Goal: Transaction & Acquisition: Download file/media

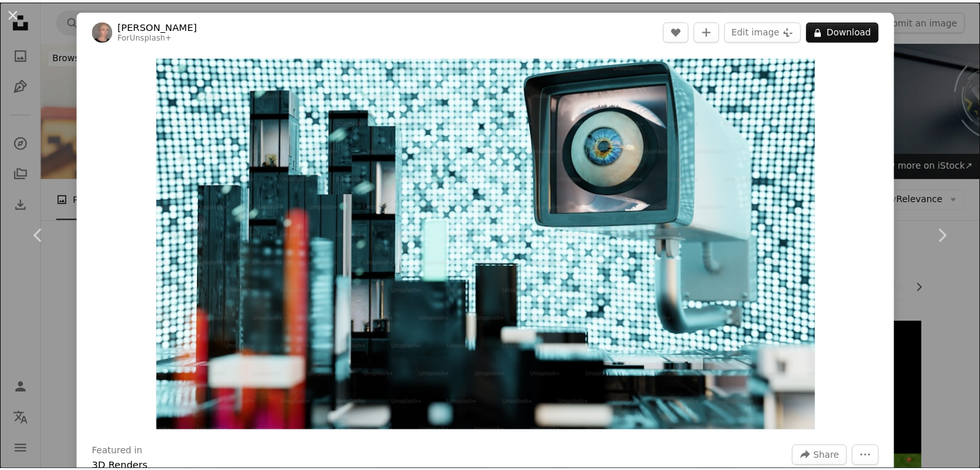
scroll to position [1159, 0]
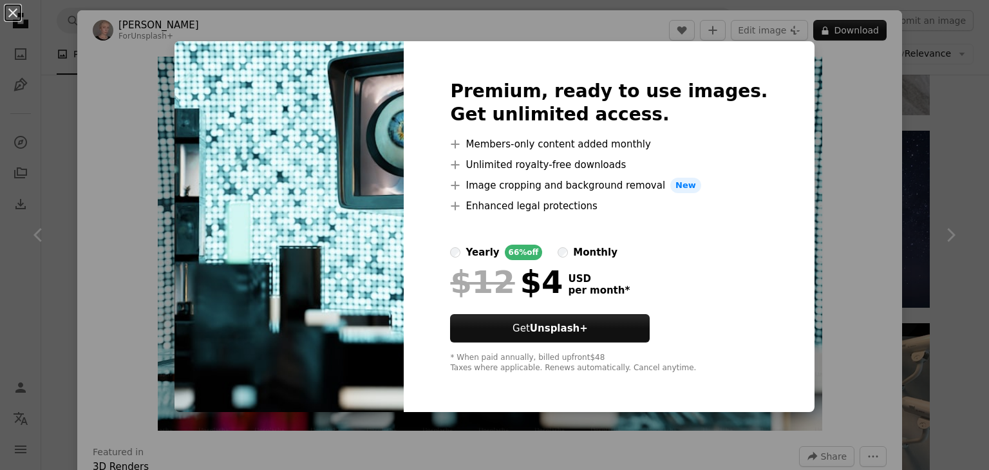
click at [820, 155] on div "An X shape Premium, ready to use images. Get unlimited access. A plus sign Memb…" at bounding box center [494, 235] width 989 height 470
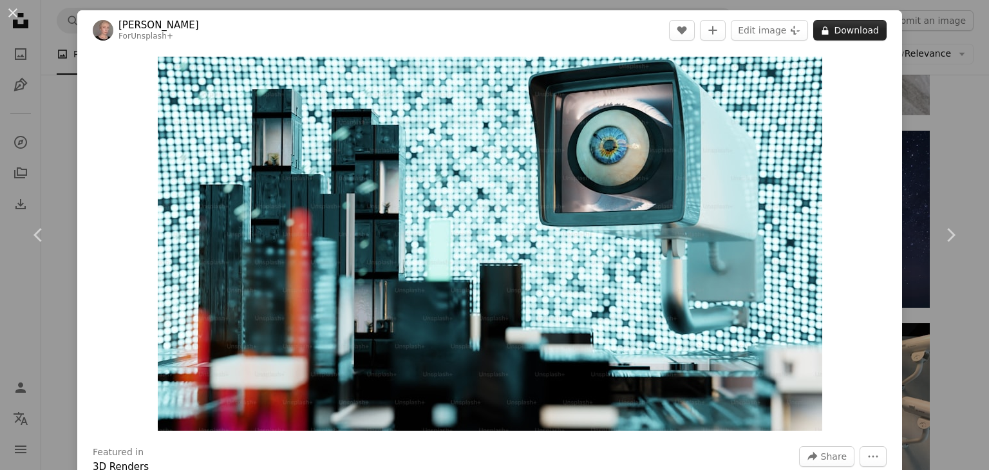
click at [835, 28] on button "A lock Download" at bounding box center [849, 30] width 73 height 21
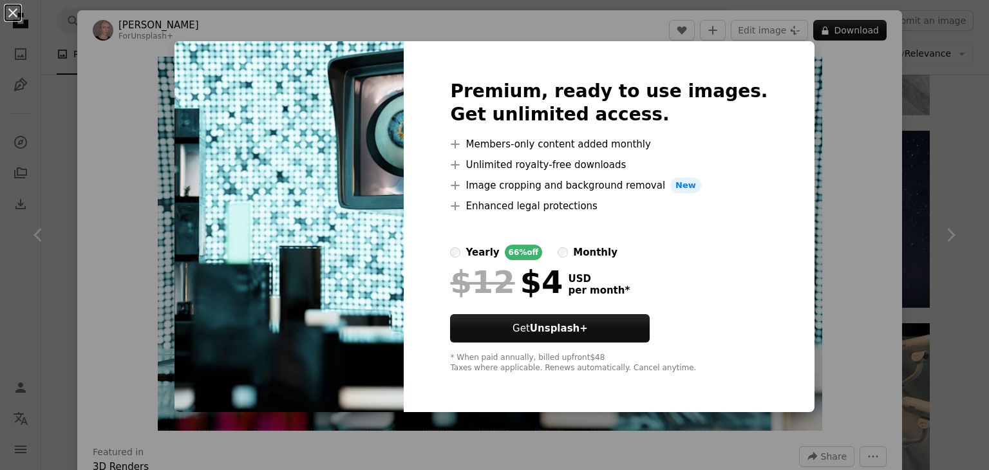
click at [973, 129] on div "An X shape Premium, ready to use images. Get unlimited access. A plus sign Memb…" at bounding box center [494, 235] width 989 height 470
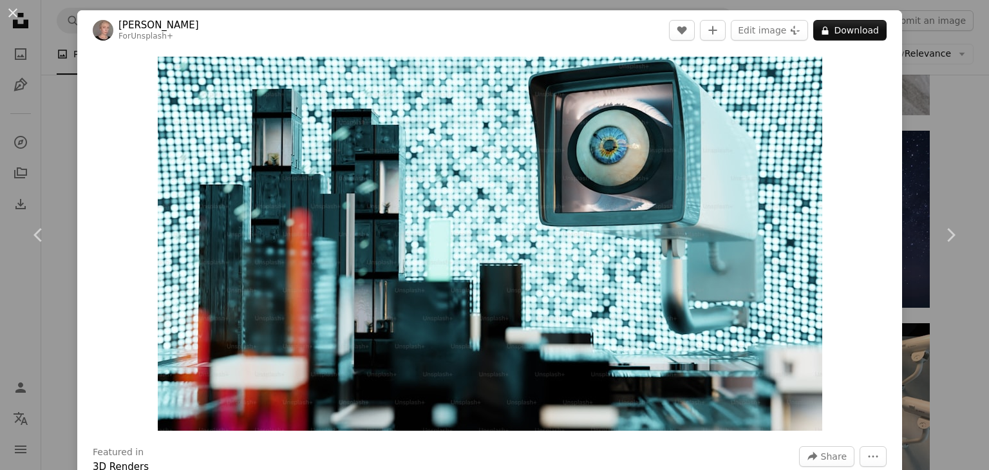
click at [940, 135] on div "An X shape Chevron left Chevron right [PERSON_NAME] For Unsplash+ A heart A plu…" at bounding box center [494, 235] width 989 height 470
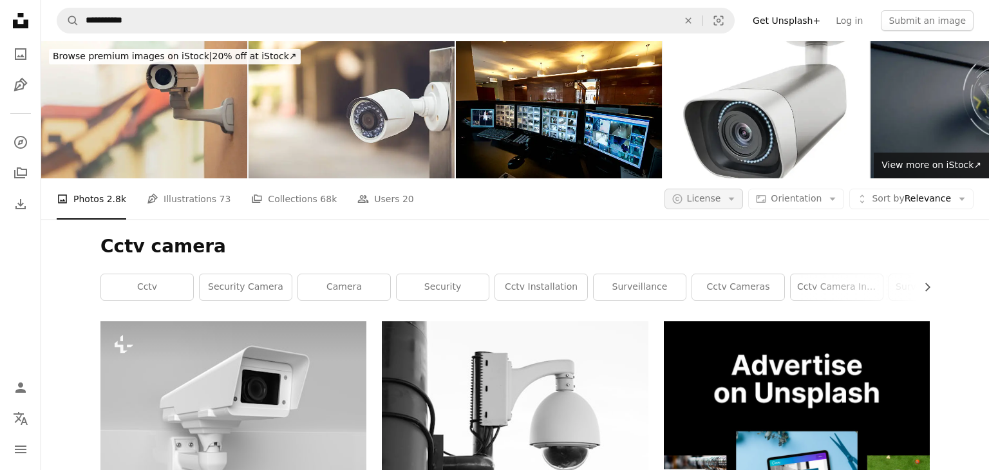
click at [732, 198] on icon "button" at bounding box center [732, 199] width 6 height 3
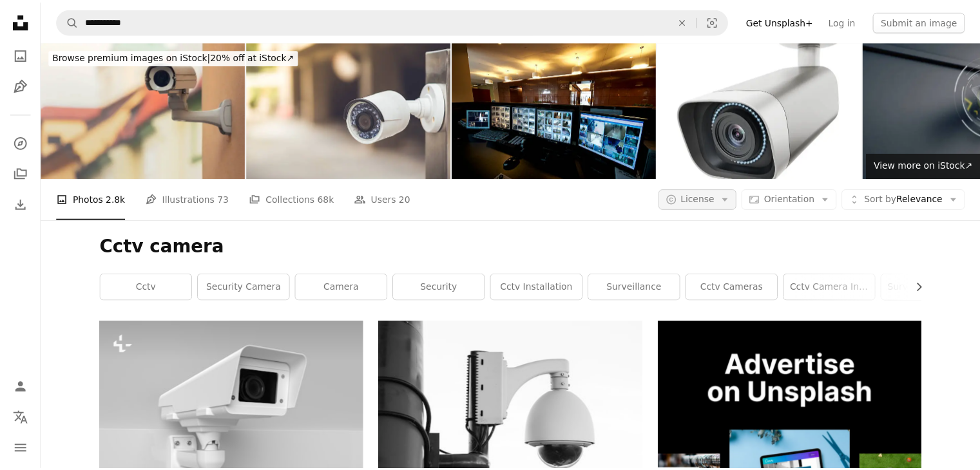
scroll to position [1159, 0]
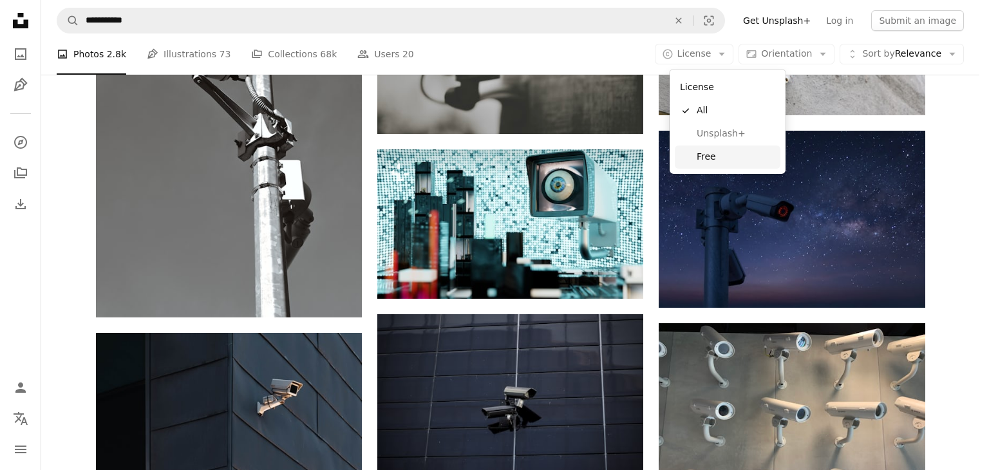
click at [719, 155] on span "Free" at bounding box center [736, 157] width 79 height 13
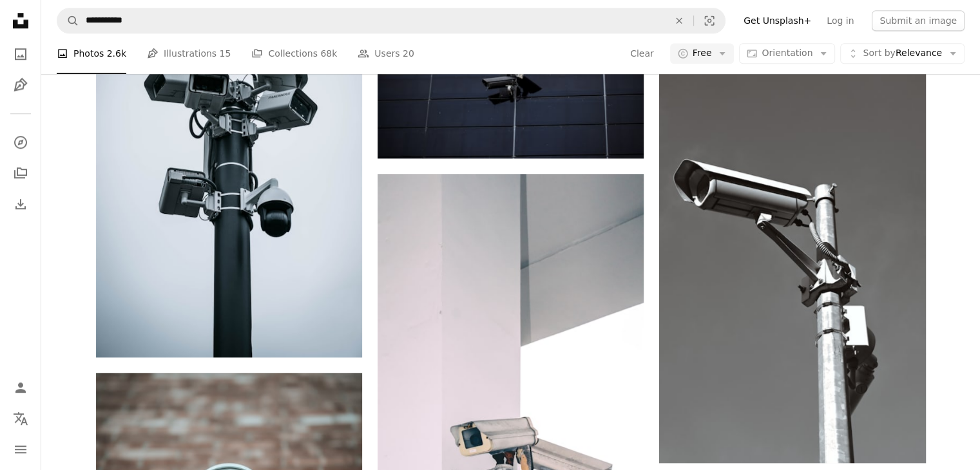
scroll to position [2512, 0]
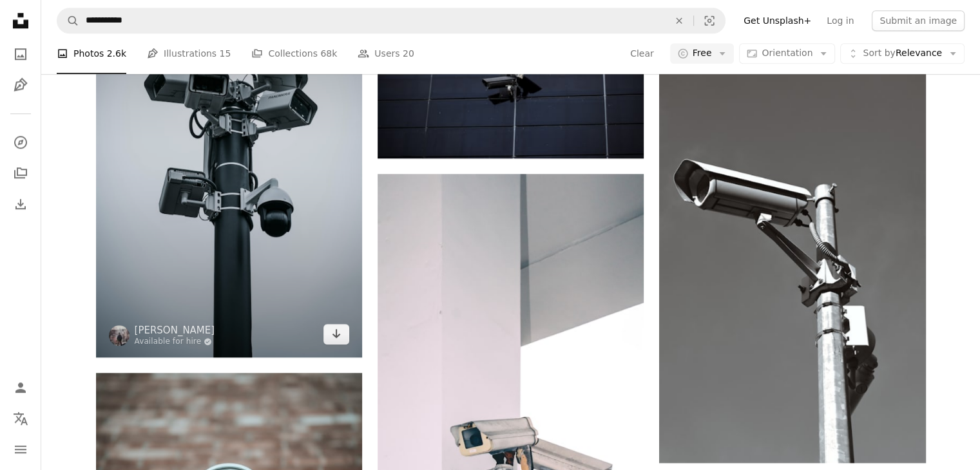
click at [240, 235] on img at bounding box center [229, 157] width 266 height 401
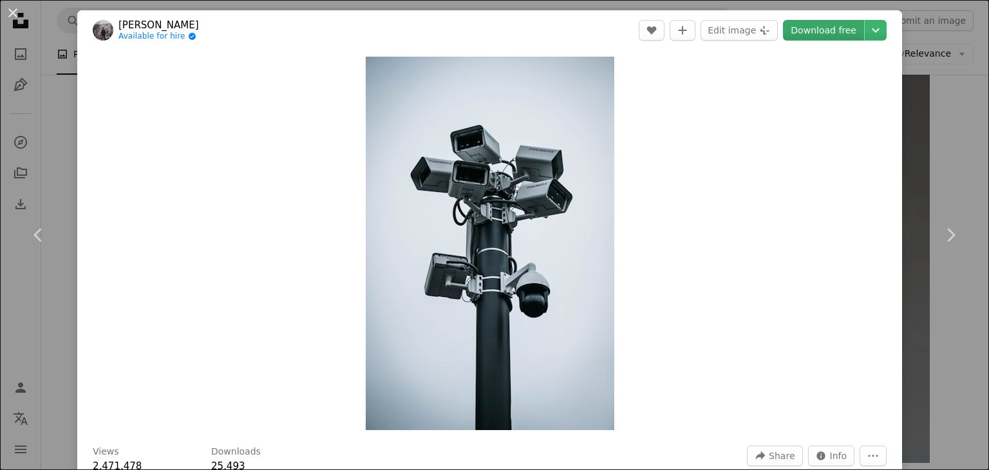
click at [841, 32] on link "Download free" at bounding box center [823, 30] width 81 height 21
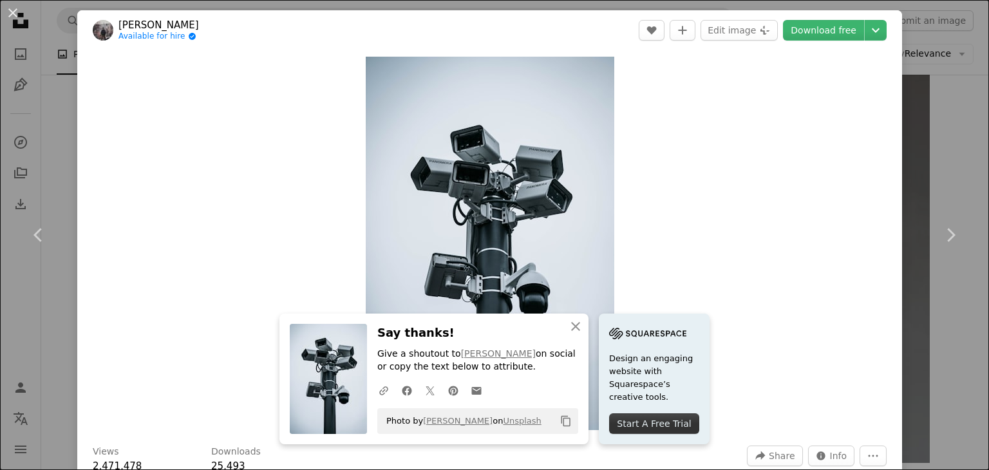
click at [919, 52] on div "An X shape Chevron left Chevron right An X shape Close Say thanks! Give a shout…" at bounding box center [494, 235] width 989 height 470
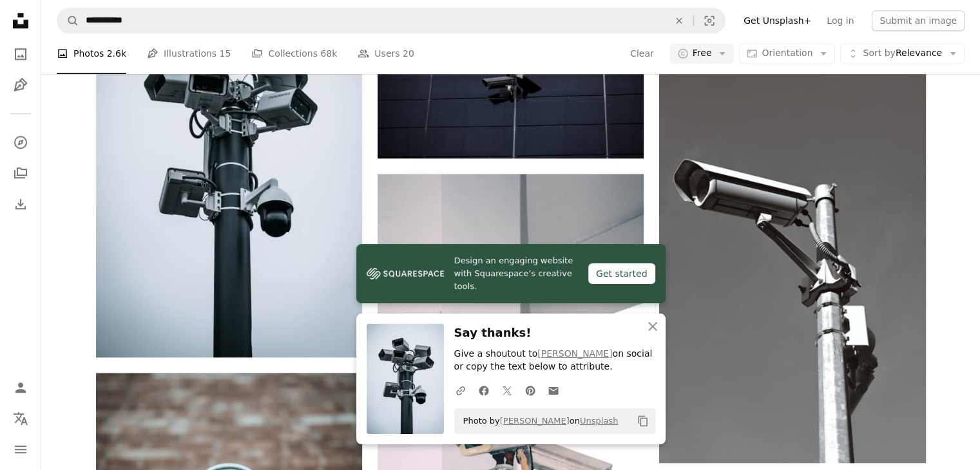
scroll to position [1481, 0]
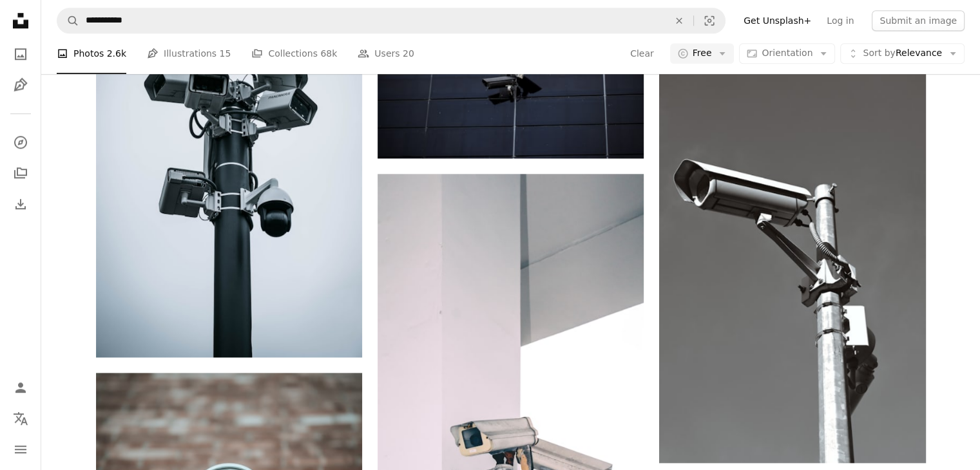
scroll to position [2383, 0]
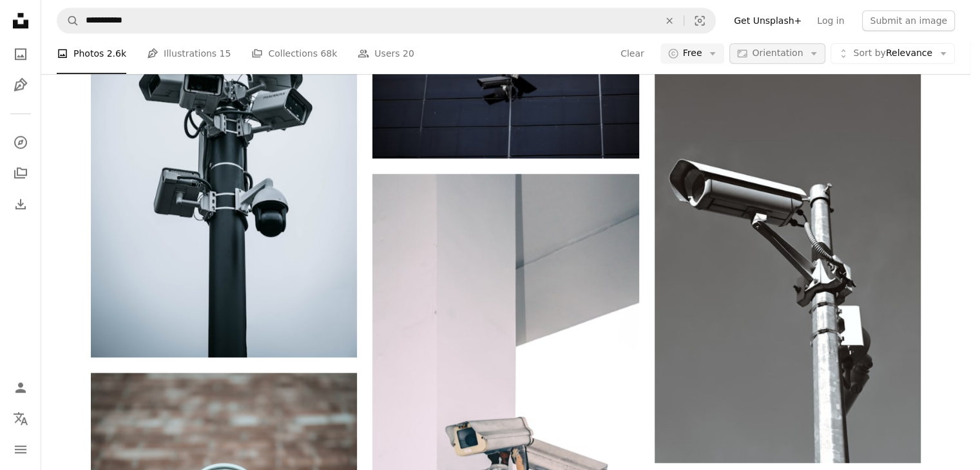
click at [819, 53] on icon "Arrow down" at bounding box center [814, 54] width 12 height 12
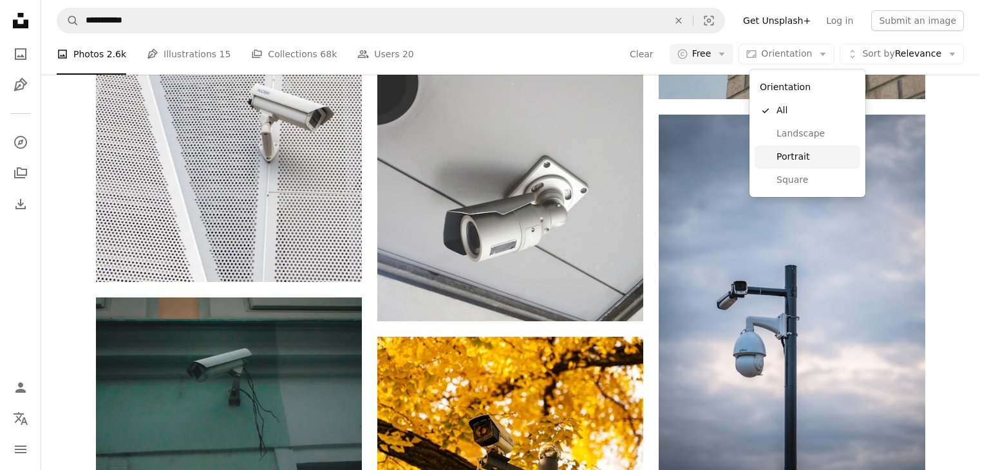
click at [795, 154] on span "Portrait" at bounding box center [816, 157] width 79 height 13
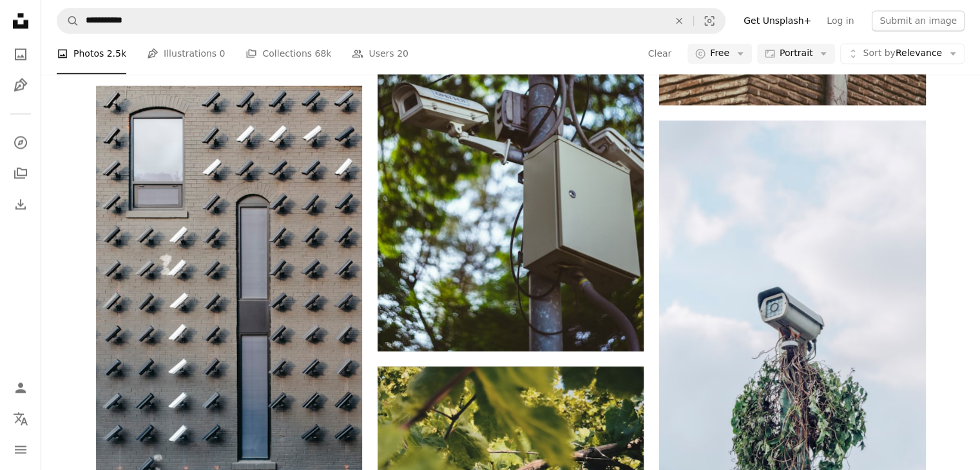
scroll to position [1546, 0]
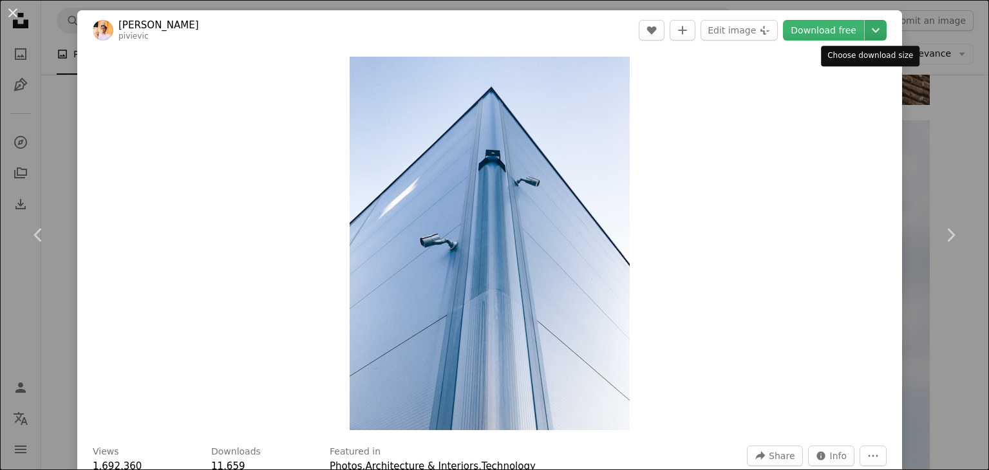
click at [866, 34] on icon "Chevron down" at bounding box center [876, 30] width 21 height 15
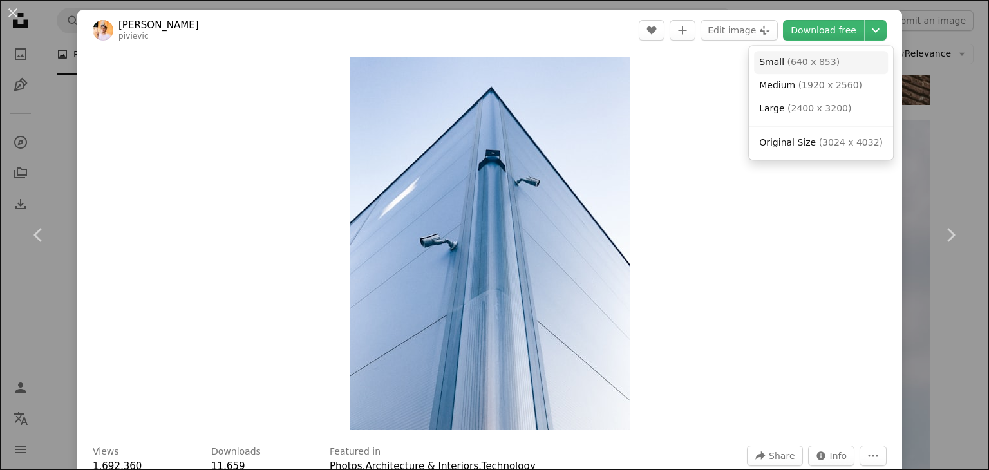
click at [817, 58] on span "( 640 x 853 )" at bounding box center [814, 62] width 53 height 10
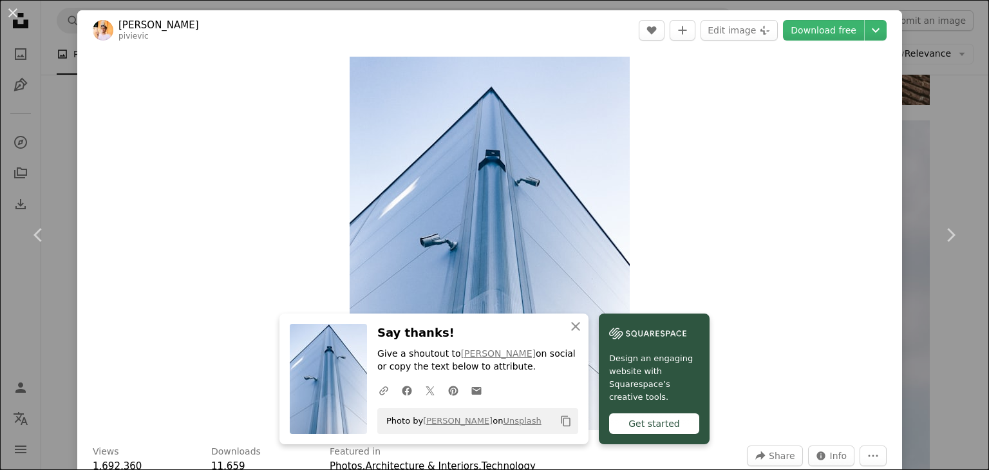
click at [945, 348] on div "An X shape Chevron left Chevron right An X shape Close Say thanks! Give a shout…" at bounding box center [494, 235] width 989 height 470
